Goal: Information Seeking & Learning: Find specific fact

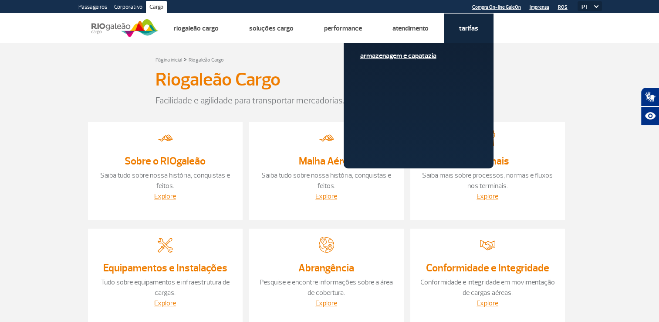
click at [420, 55] on link "Armazenagem e Capatazia" at bounding box center [418, 56] width 117 height 10
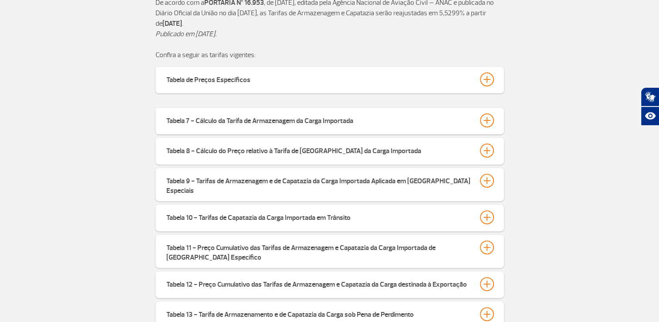
scroll to position [218, 0]
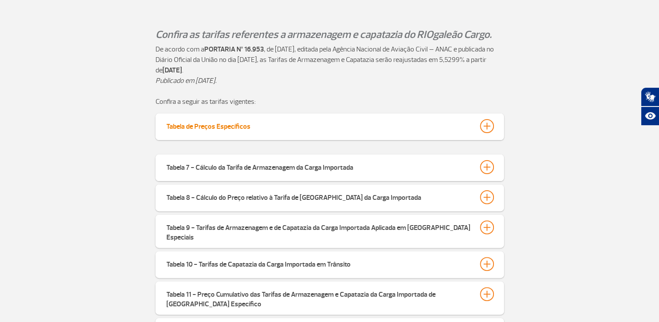
click at [490, 127] on div at bounding box center [487, 126] width 14 height 14
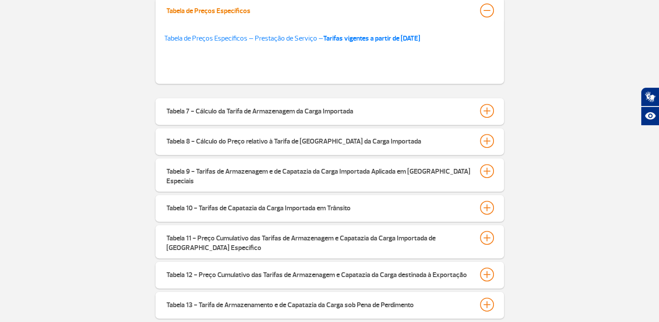
scroll to position [349, 0]
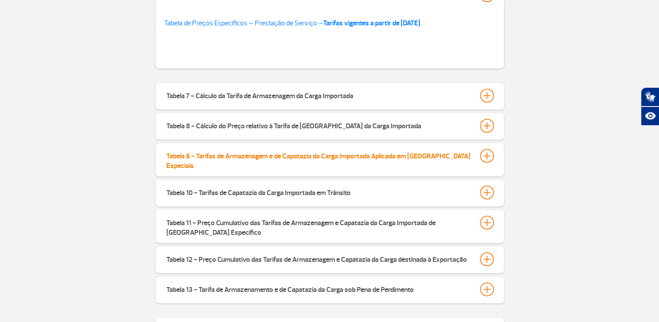
click at [484, 160] on div at bounding box center [487, 156] width 14 height 14
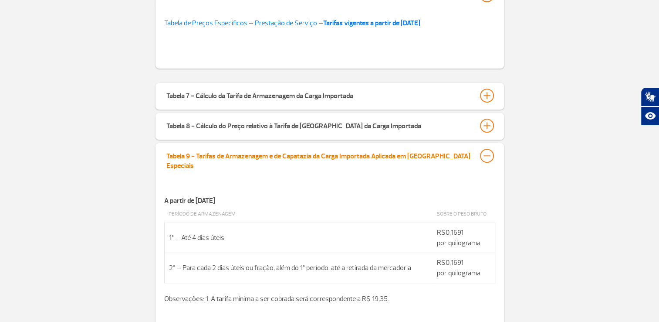
scroll to position [392, 0]
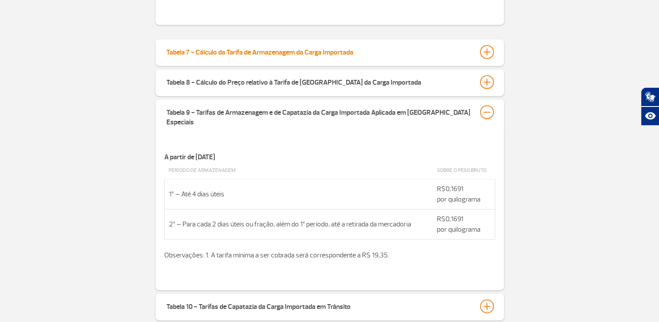
click at [487, 56] on div at bounding box center [487, 52] width 14 height 14
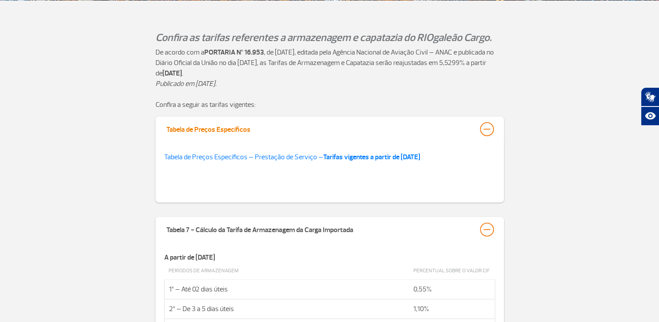
scroll to position [218, 0]
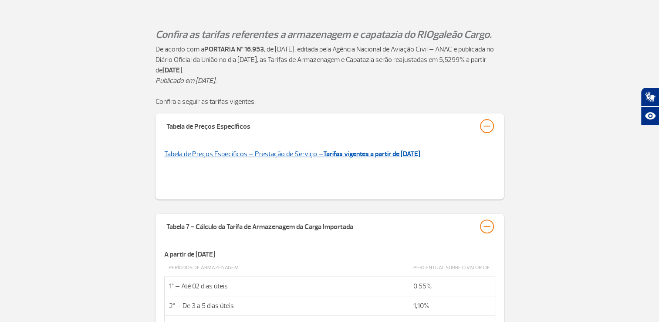
click at [369, 152] on strong "Tarifas vigentes a partir de [DATE]" at bounding box center [371, 153] width 97 height 9
click at [401, 155] on strong "Tarifas vigentes a partir de [DATE]" at bounding box center [371, 153] width 97 height 9
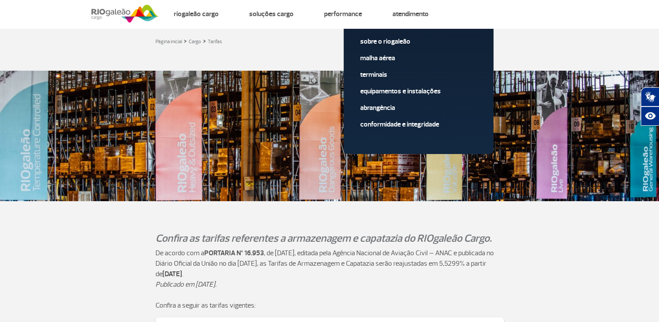
scroll to position [0, 0]
